Goal: Information Seeking & Learning: Learn about a topic

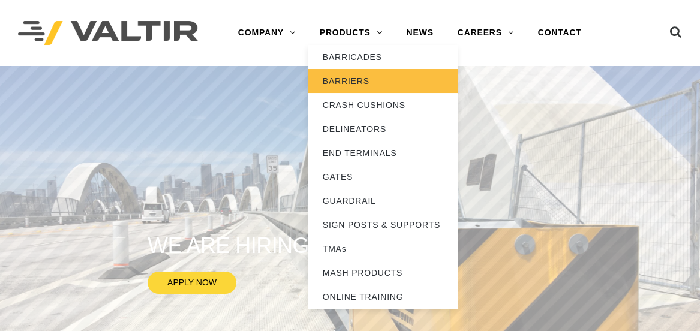
click at [340, 75] on link "BARRIERS" at bounding box center [383, 81] width 150 height 24
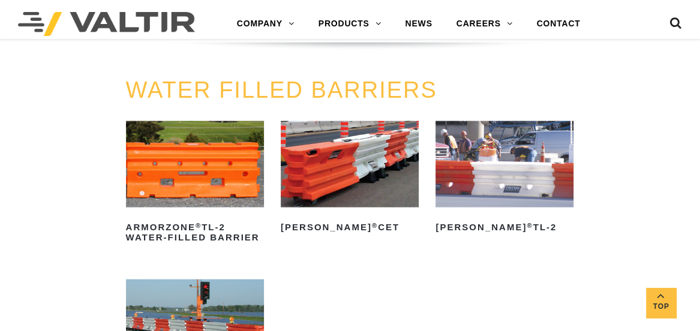
scroll to position [1439, 0]
click at [219, 187] on img at bounding box center [195, 164] width 138 height 86
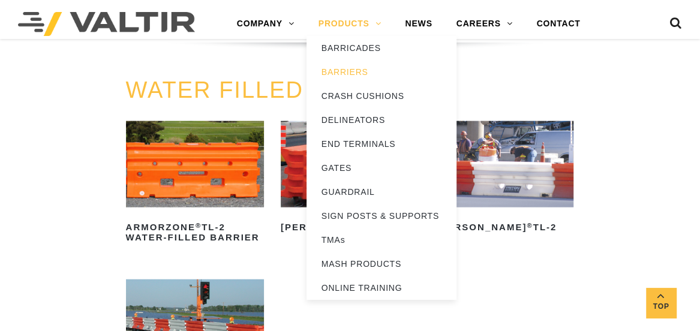
click at [345, 22] on link "PRODUCTS" at bounding box center [349, 24] width 87 height 24
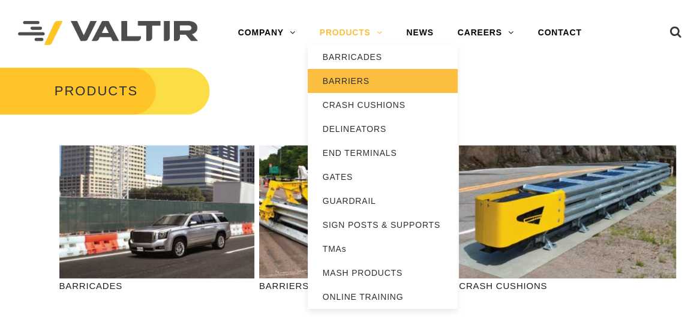
click at [341, 77] on link "BARRIERS" at bounding box center [383, 81] width 150 height 24
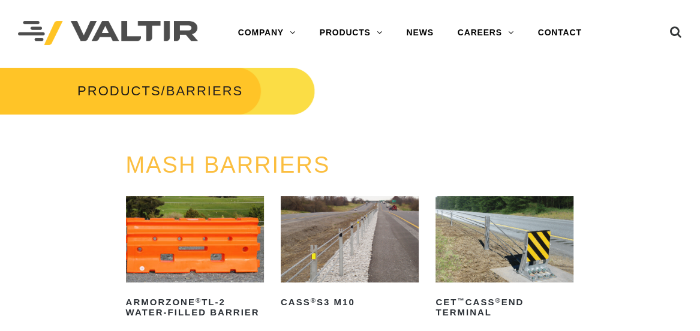
click at [177, 222] on img at bounding box center [195, 239] width 138 height 86
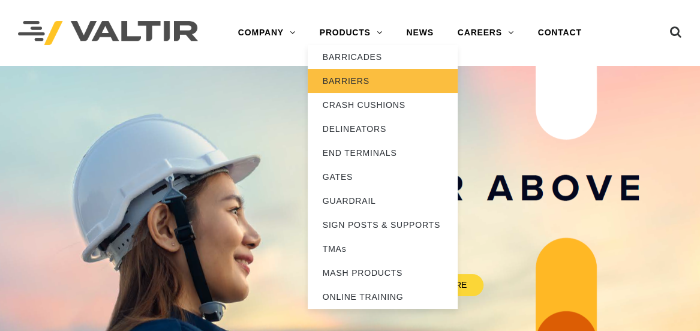
click at [341, 79] on link "BARRIERS" at bounding box center [383, 81] width 150 height 24
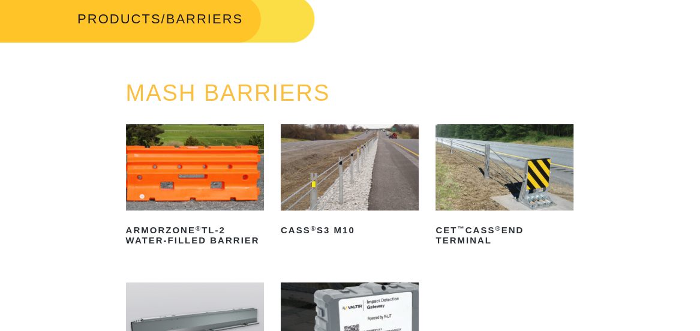
scroll to position [80, 0]
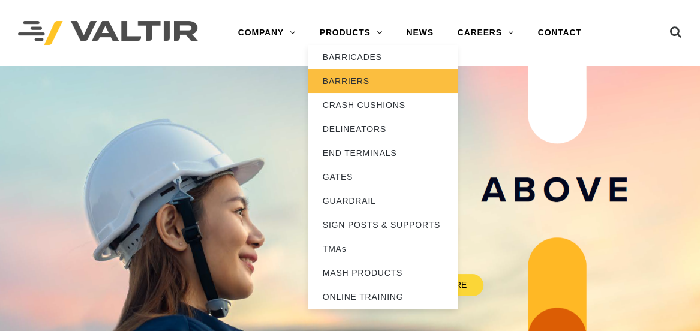
click at [353, 77] on link "BARRIERS" at bounding box center [383, 81] width 150 height 24
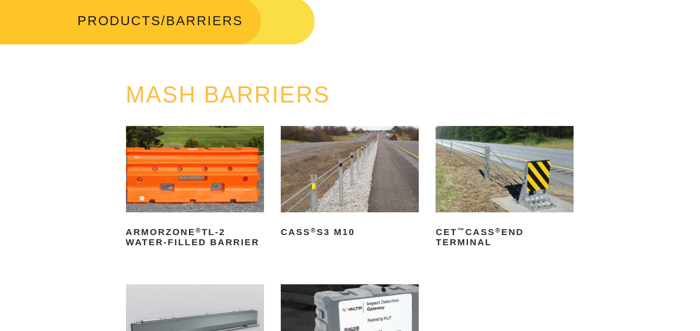
scroll to position [80, 0]
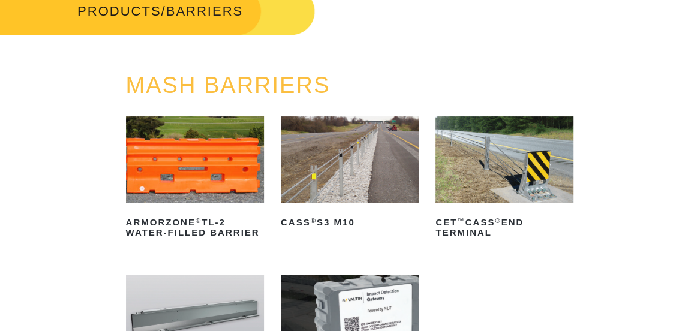
click at [206, 155] on img at bounding box center [195, 159] width 138 height 86
